Goal: Task Accomplishment & Management: Complete application form

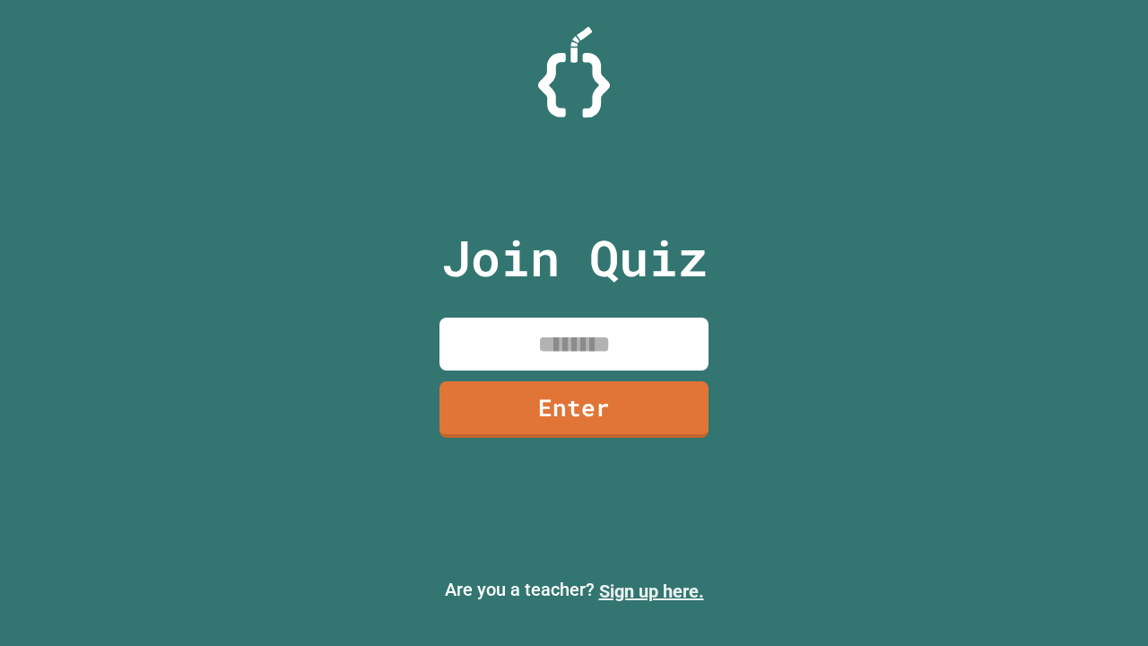
click at [651, 591] on link "Sign up here." at bounding box center [651, 591] width 105 height 22
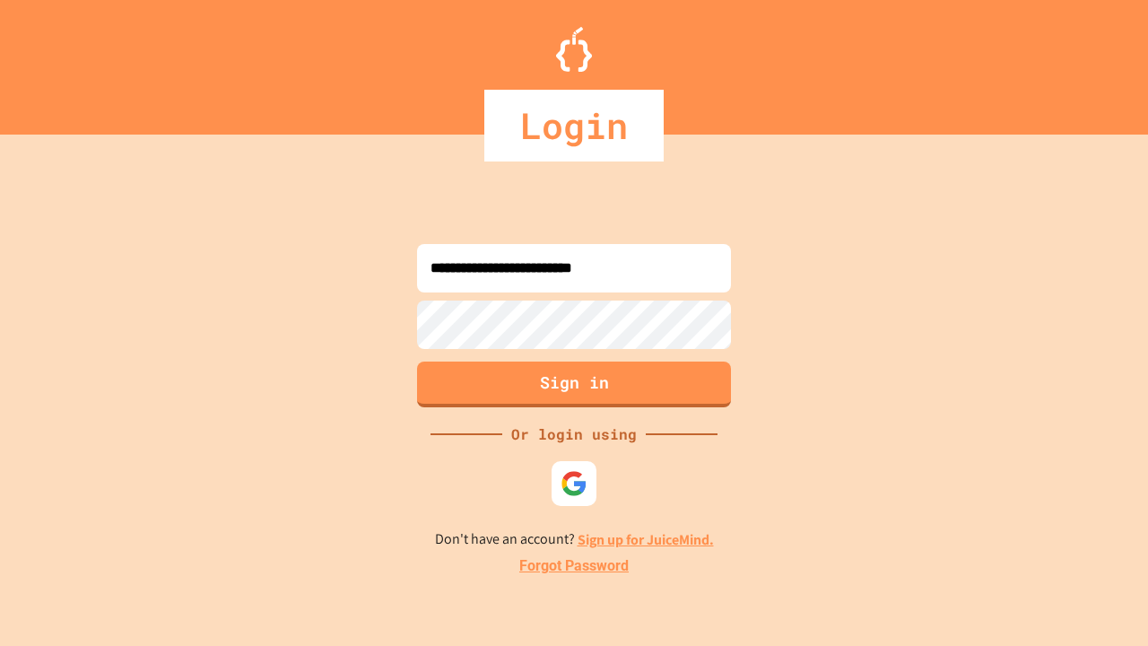
type input "**********"
